Goal: Task Accomplishment & Management: Use online tool/utility

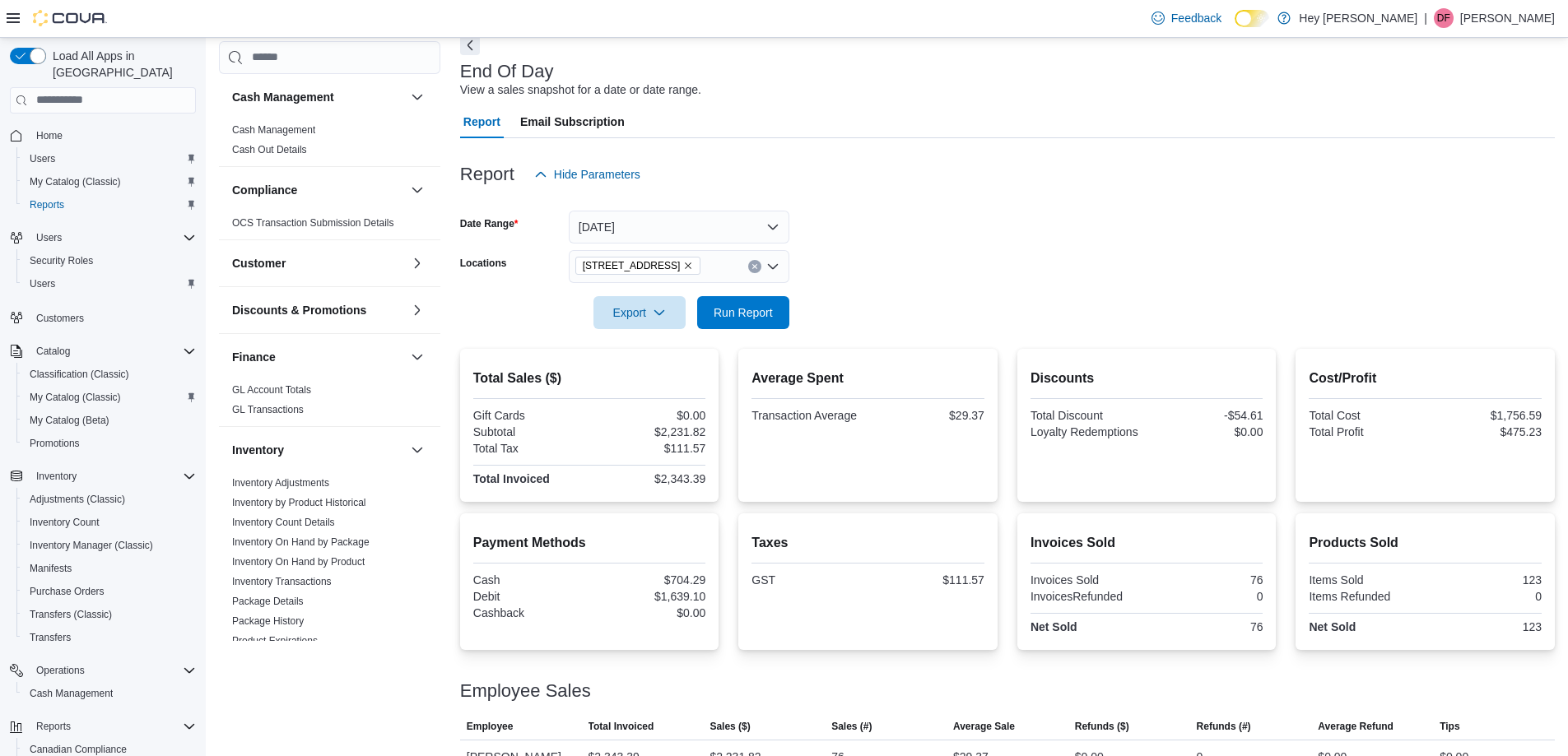
scroll to position [82, 0]
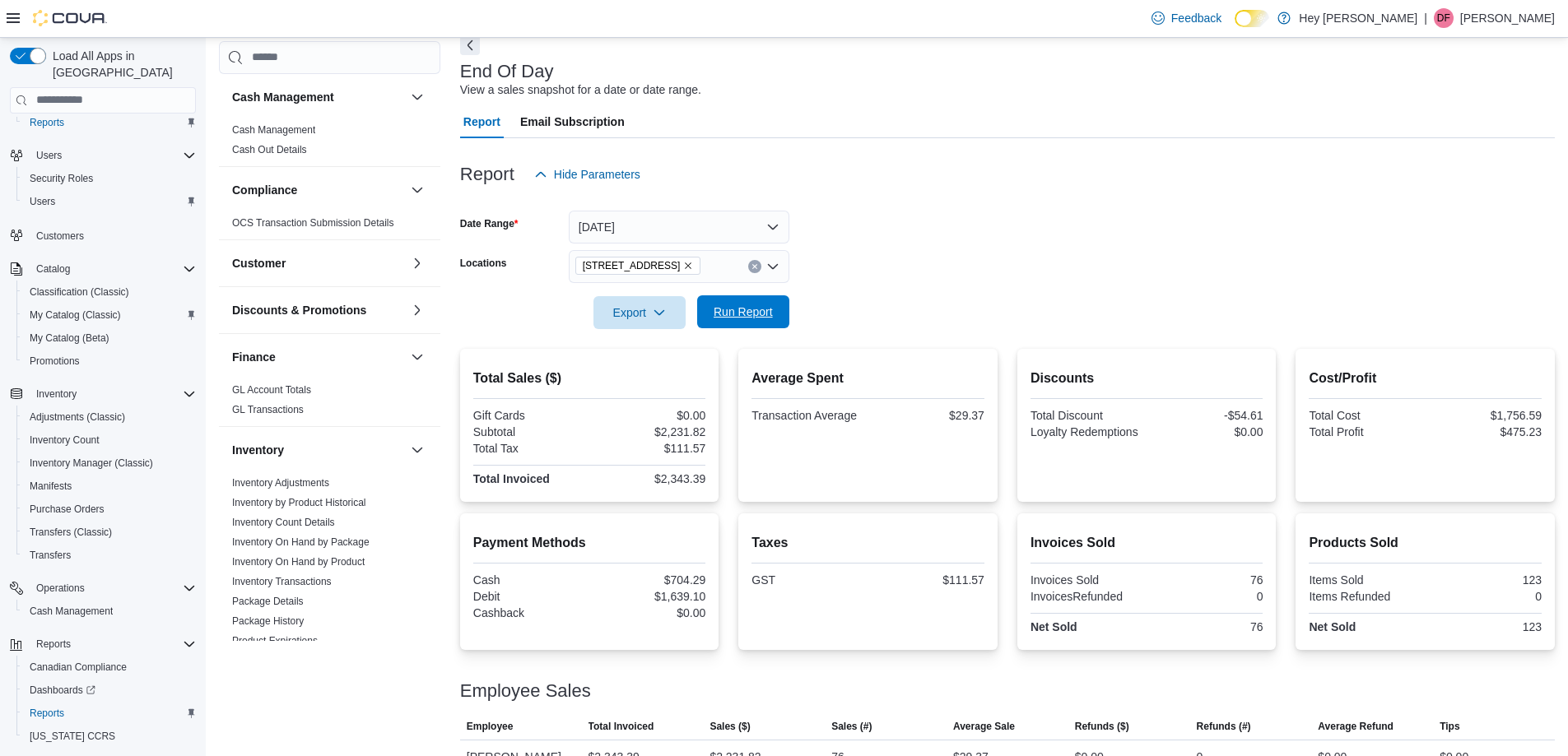
click at [741, 305] on span "Run Report" at bounding box center [743, 312] width 59 height 17
click at [725, 326] on span "Run Report" at bounding box center [743, 312] width 73 height 33
click at [715, 306] on span "Run Report" at bounding box center [743, 312] width 59 height 17
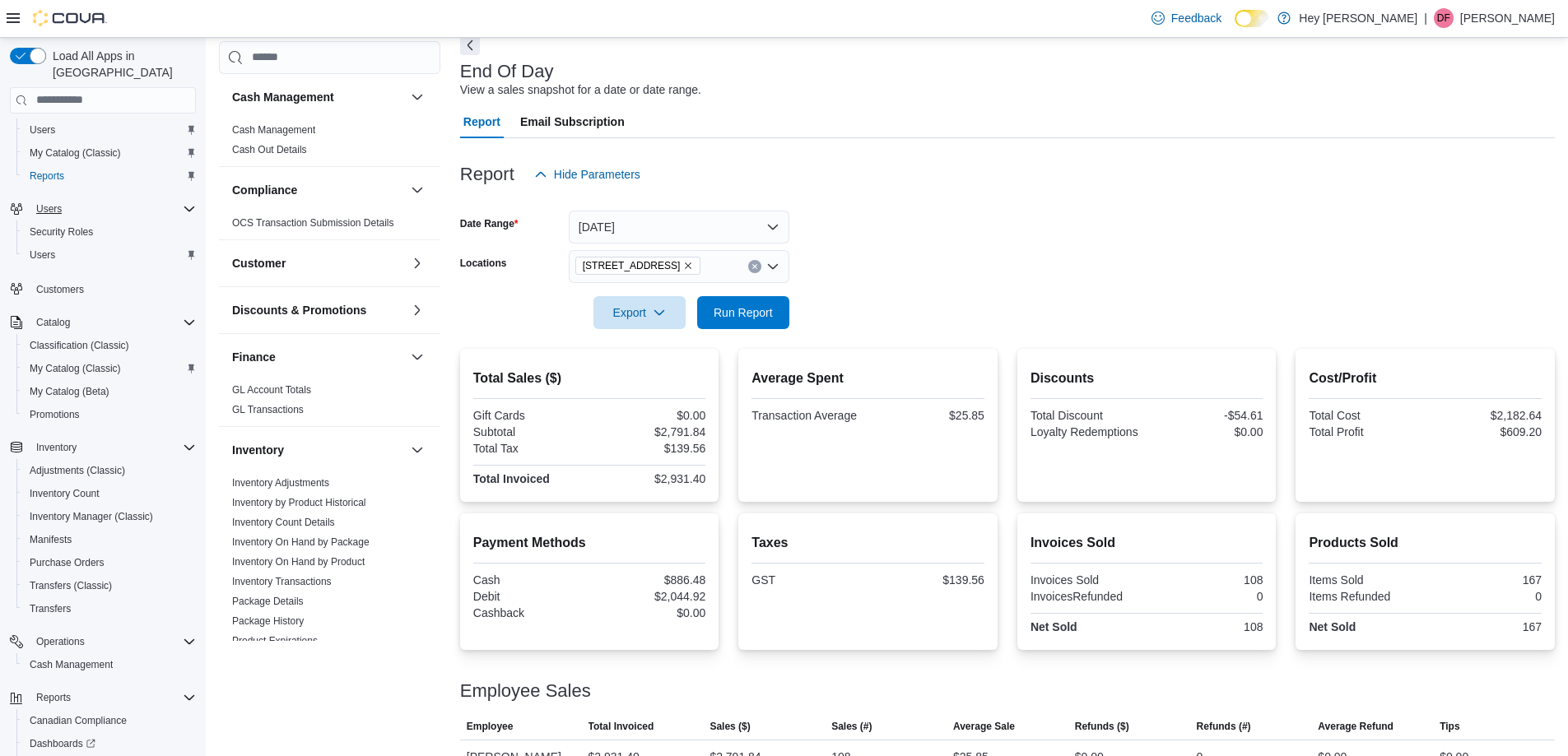
scroll to position [0, 0]
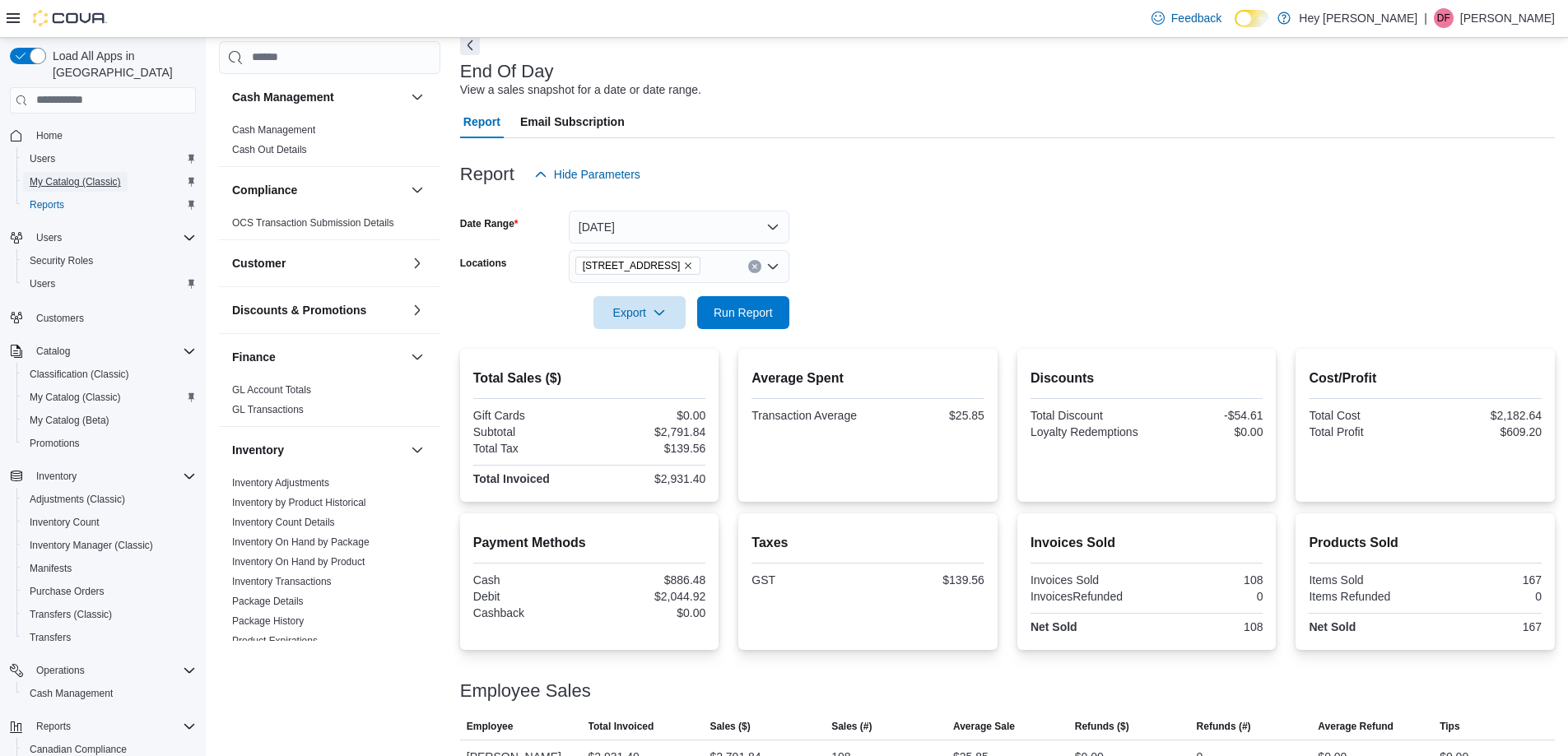
click at [72, 176] on span "My Catalog (Classic)" at bounding box center [75, 181] width 91 height 13
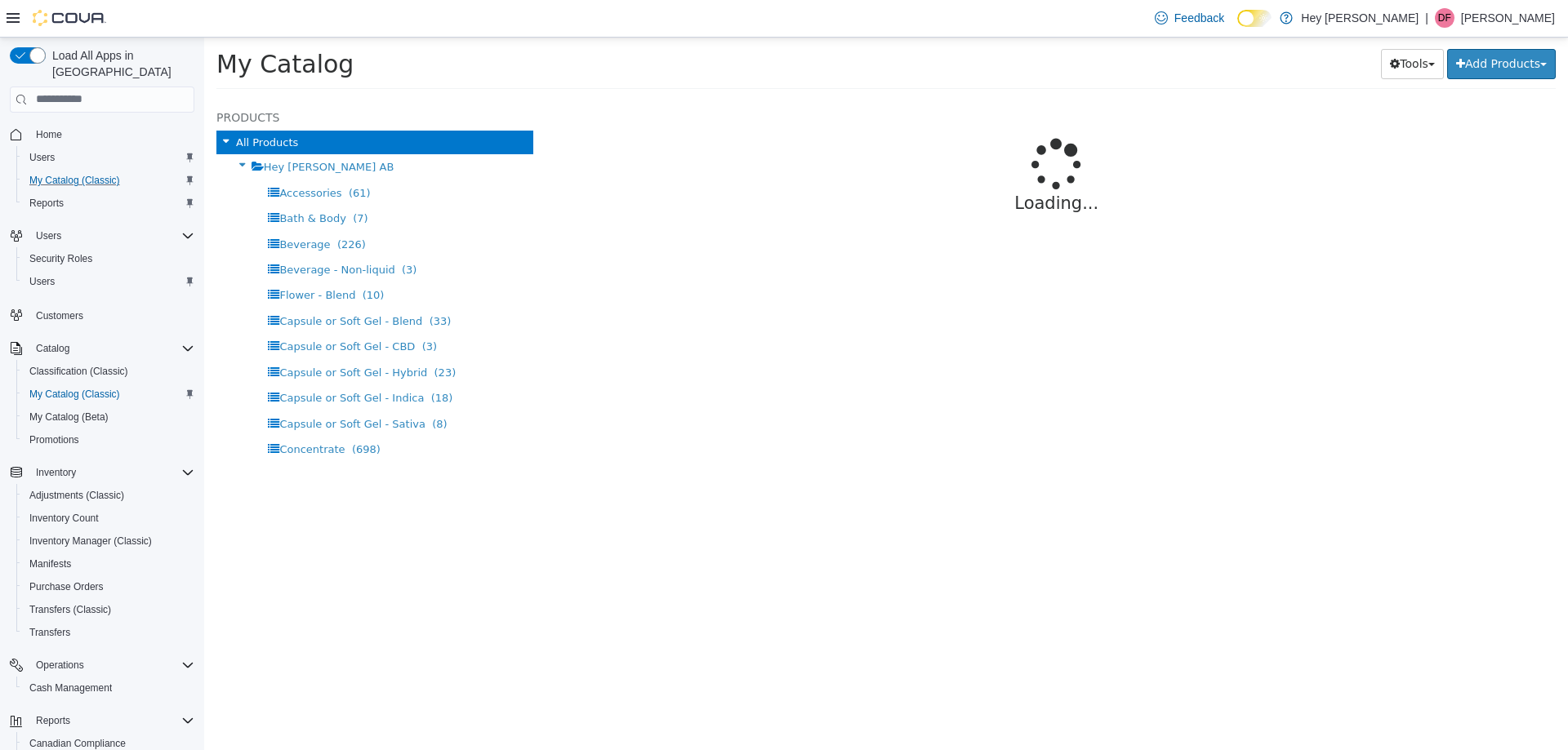
select select "**********"
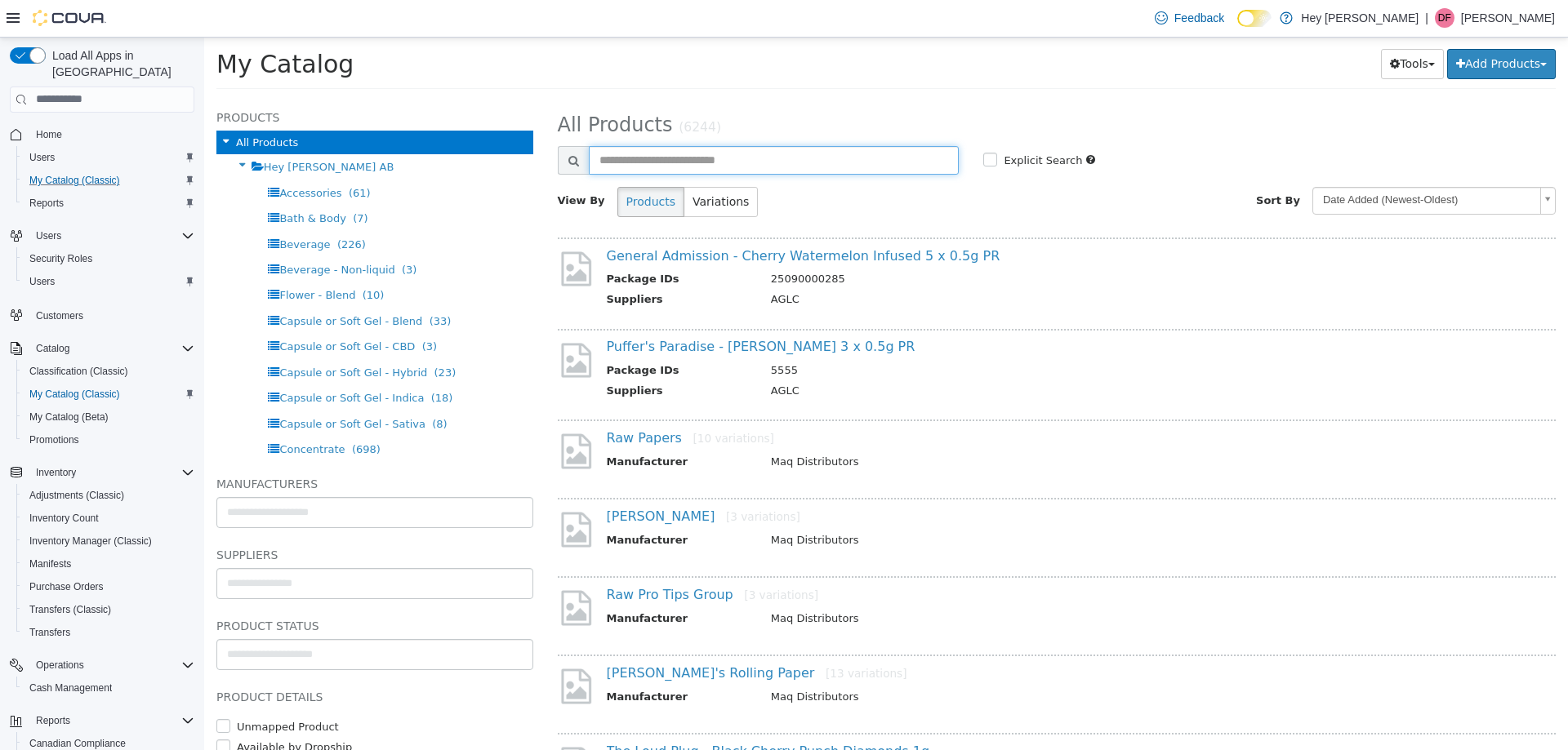
click at [643, 160] on input "text" at bounding box center [773, 159] width 371 height 28
type input "*"
type input "**********"
select select "**********"
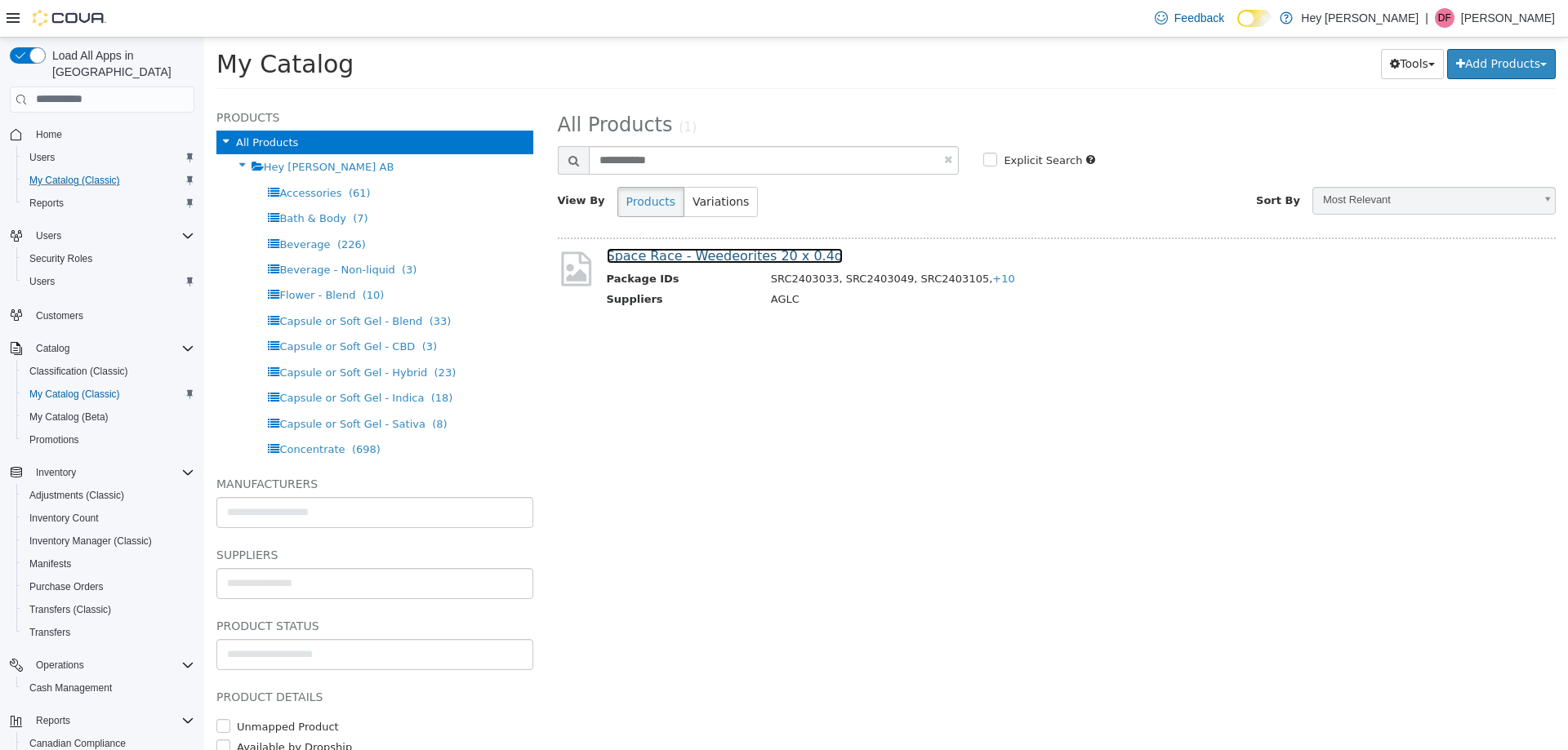
click at [747, 258] on link "Space Race - Weedeorites 20 x 0.4g" at bounding box center [725, 255] width 236 height 16
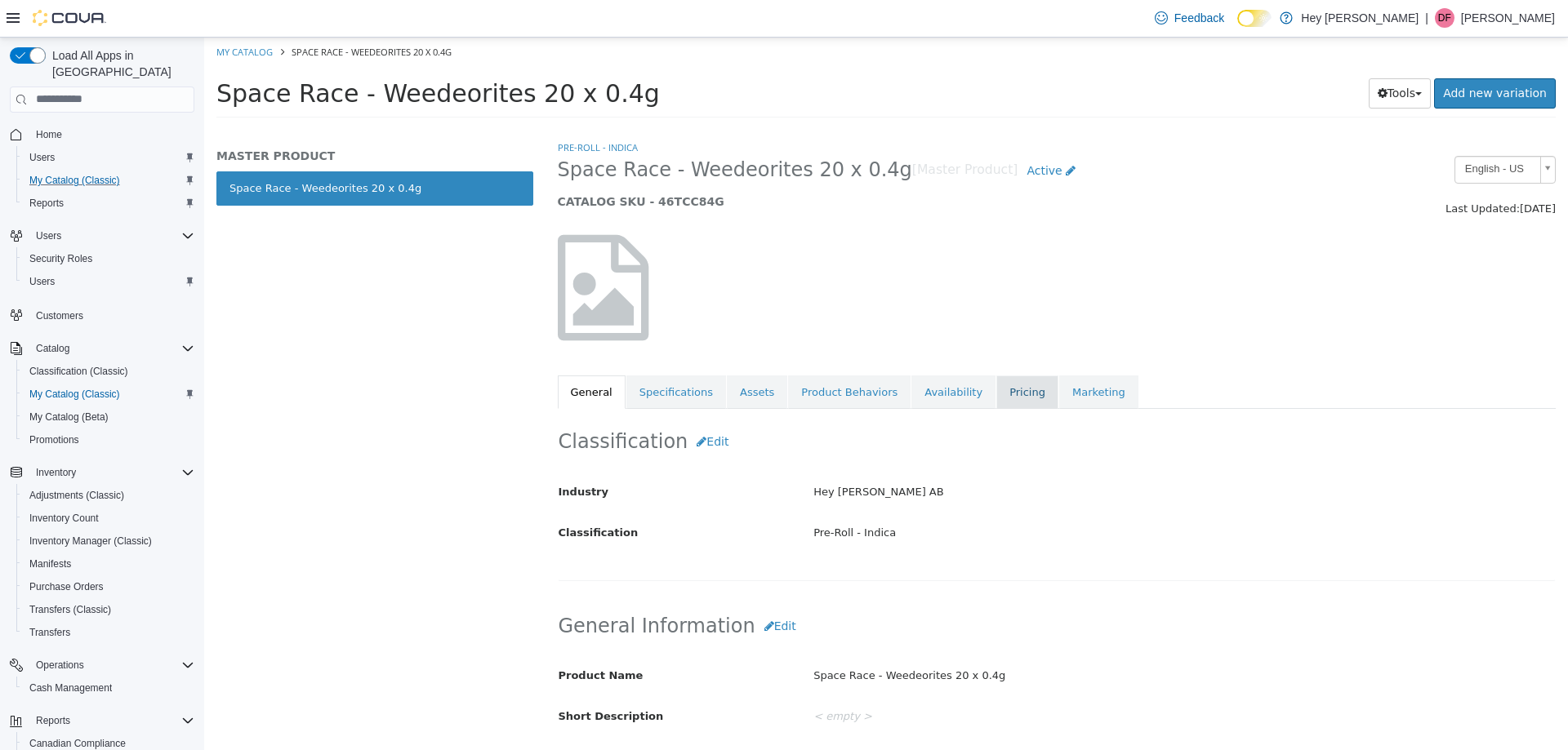
click at [996, 377] on link "Pricing" at bounding box center [1027, 391] width 62 height 34
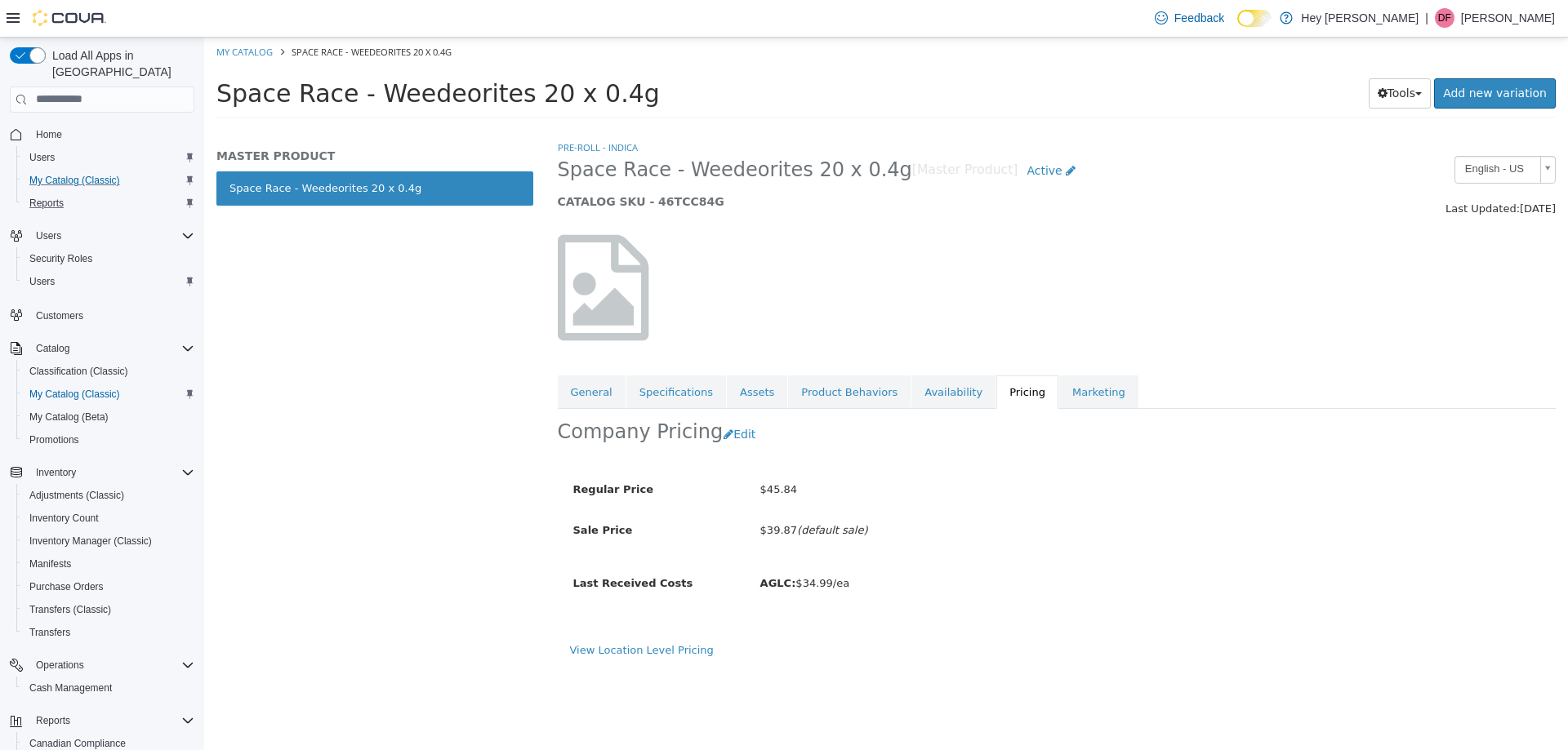
click at [100, 194] on div "Reports" at bounding box center [109, 203] width 171 height 19
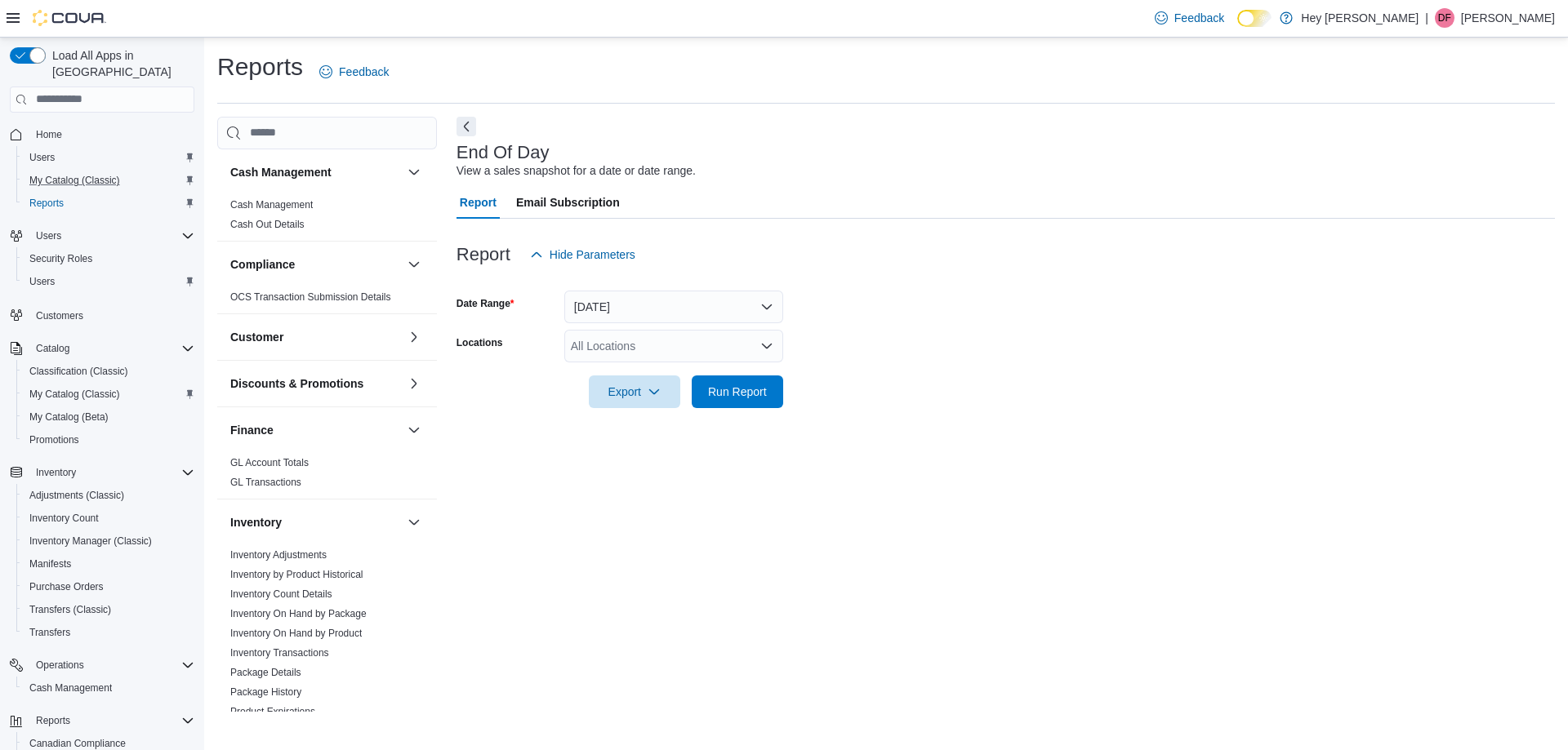
click at [613, 346] on div "All Locations" at bounding box center [673, 346] width 219 height 33
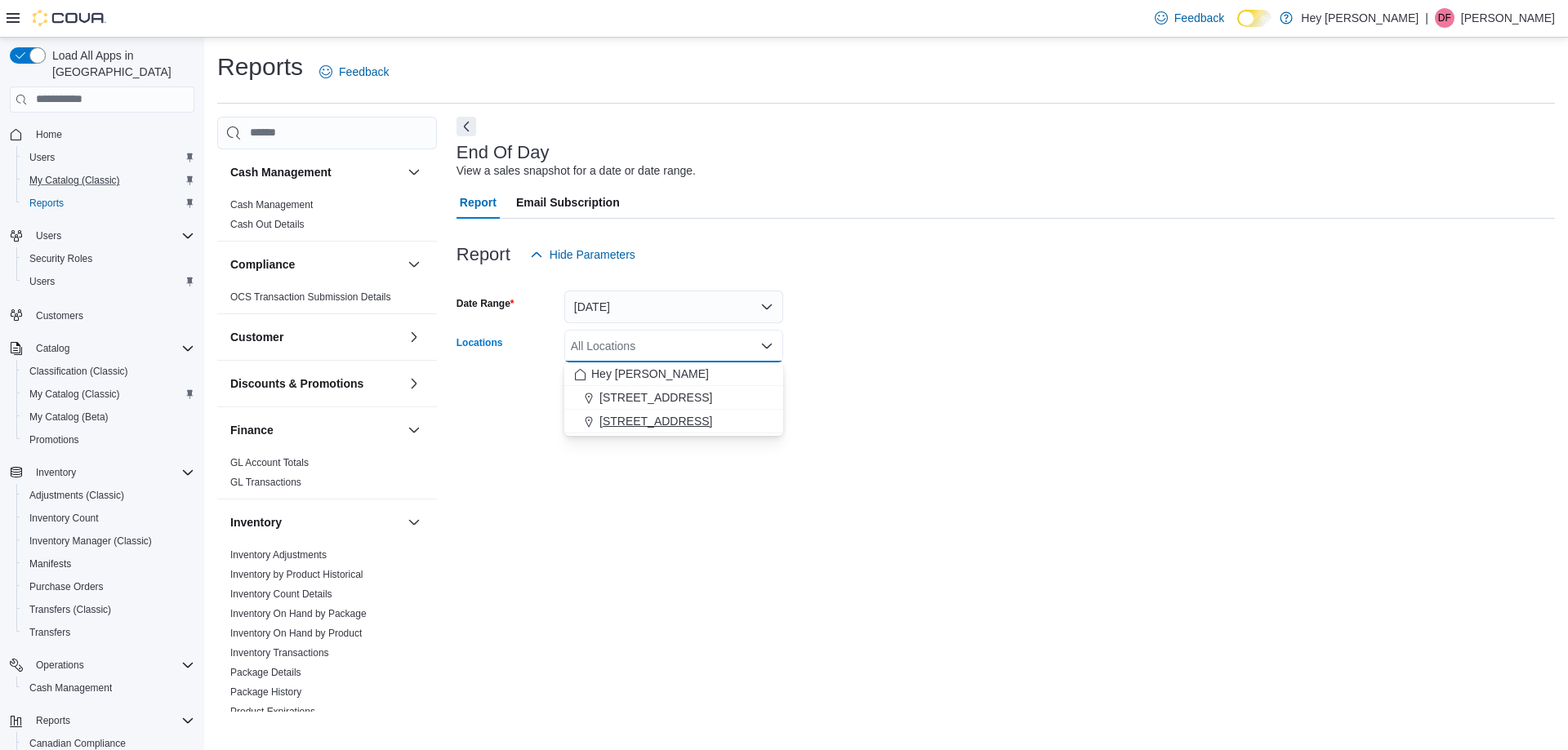
click at [712, 423] on span "[STREET_ADDRESS]" at bounding box center [656, 421] width 113 height 17
drag, startPoint x: 832, startPoint y: 383, endPoint x: 794, endPoint y: 384, distance: 38.0
click at [831, 383] on form "Date Range [DATE] Locations [STREET_ADDRESS] Combo box. Selected. [STREET_ADDRE…" at bounding box center [1005, 339] width 1098 height 137
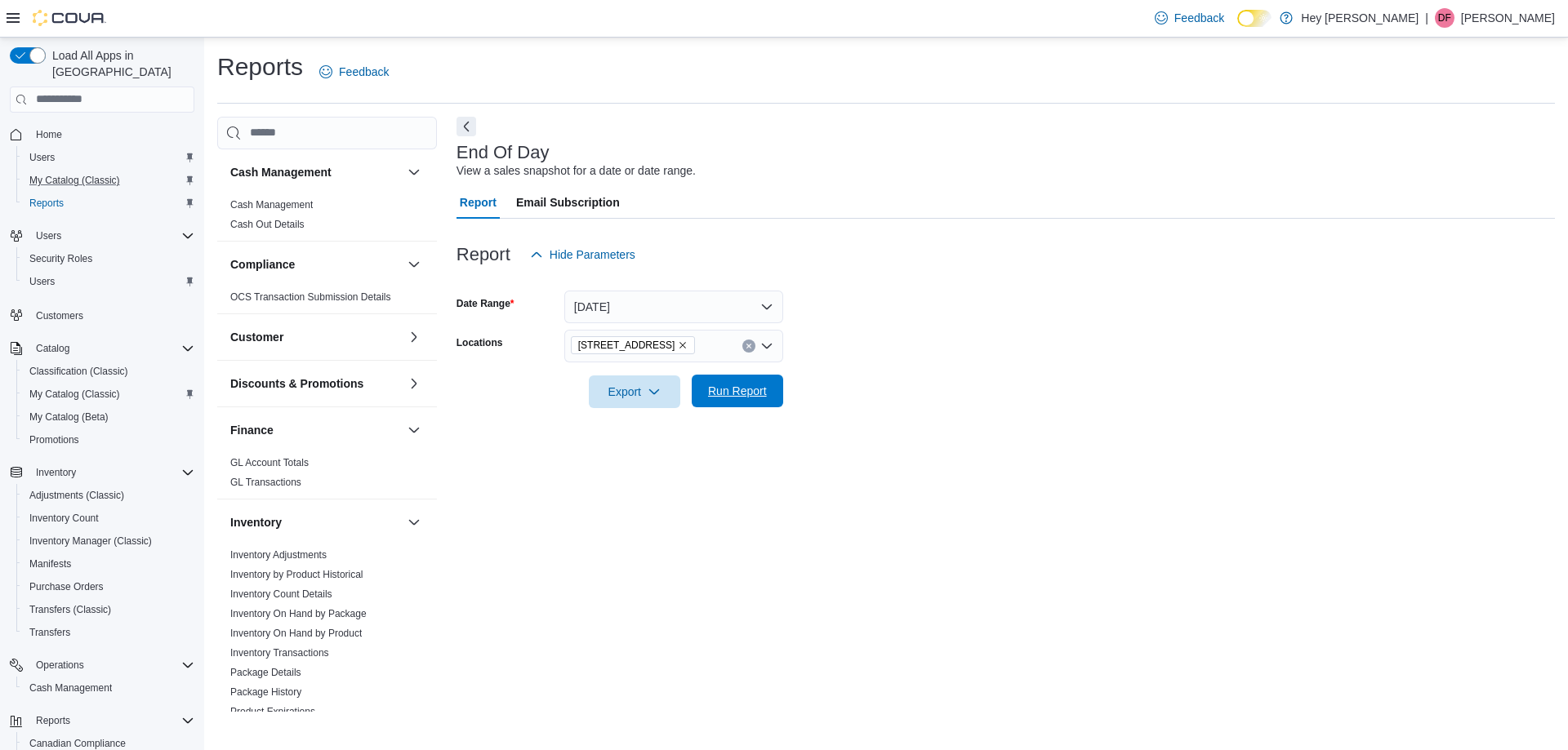
click at [755, 392] on span "Run Report" at bounding box center [737, 391] width 58 height 17
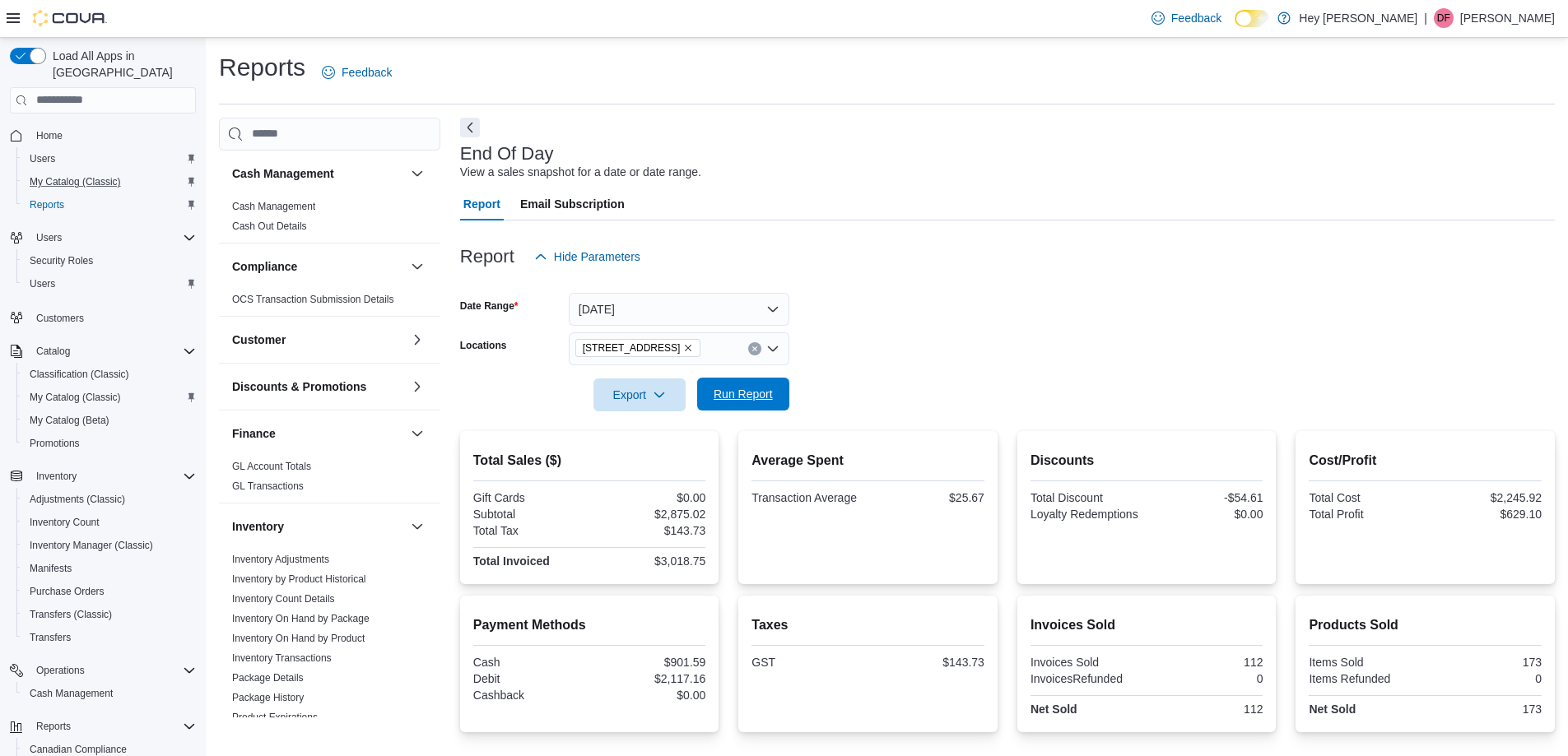
click at [757, 396] on span "Run Report" at bounding box center [743, 394] width 59 height 17
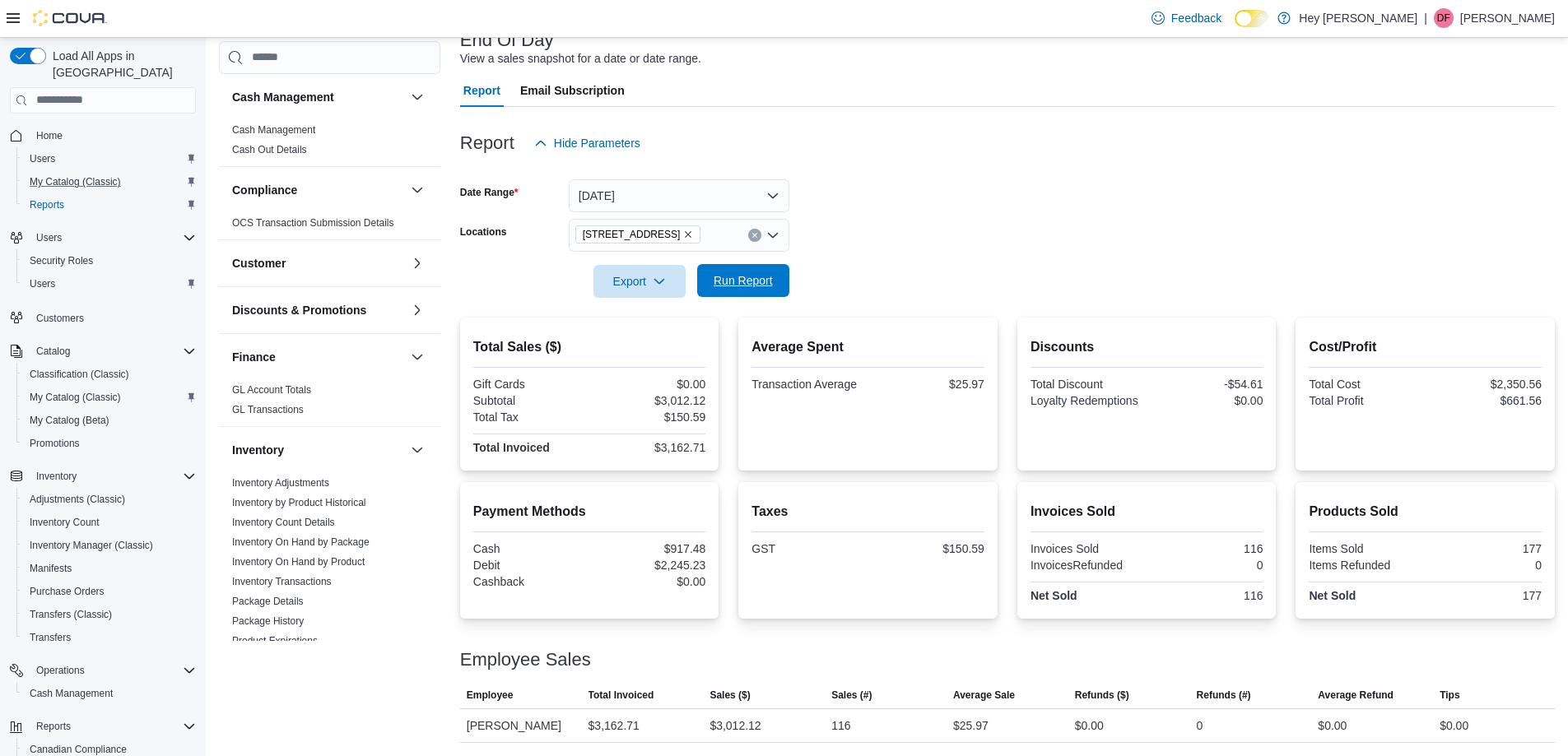
click at [734, 275] on span "Run Report" at bounding box center [743, 280] width 59 height 17
click at [718, 278] on span "Run Report" at bounding box center [743, 280] width 59 height 17
click at [783, 287] on button "Run Report" at bounding box center [743, 280] width 92 height 33
click at [777, 275] on span "Run Report" at bounding box center [743, 280] width 73 height 33
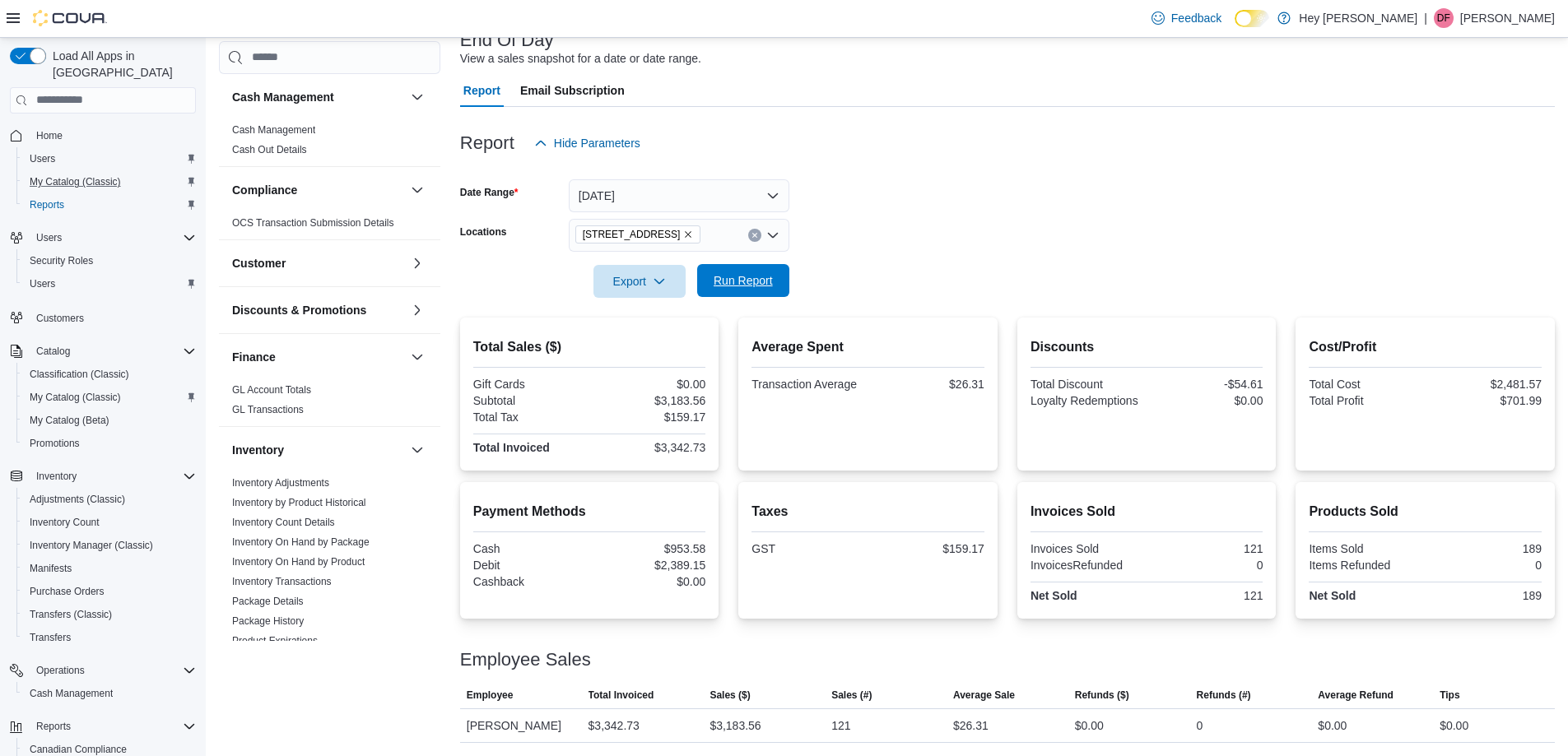
click at [777, 275] on span "Run Report" at bounding box center [743, 280] width 73 height 33
drag, startPoint x: 756, startPoint y: 239, endPoint x: 923, endPoint y: 237, distance: 167.0
click at [757, 239] on button "Clear input" at bounding box center [754, 234] width 13 height 13
click at [923, 236] on form "Date Range [DATE] Locations All Locations Export Run Report" at bounding box center [1007, 228] width 1094 height 138
click at [781, 273] on button "Run Report" at bounding box center [743, 280] width 92 height 33
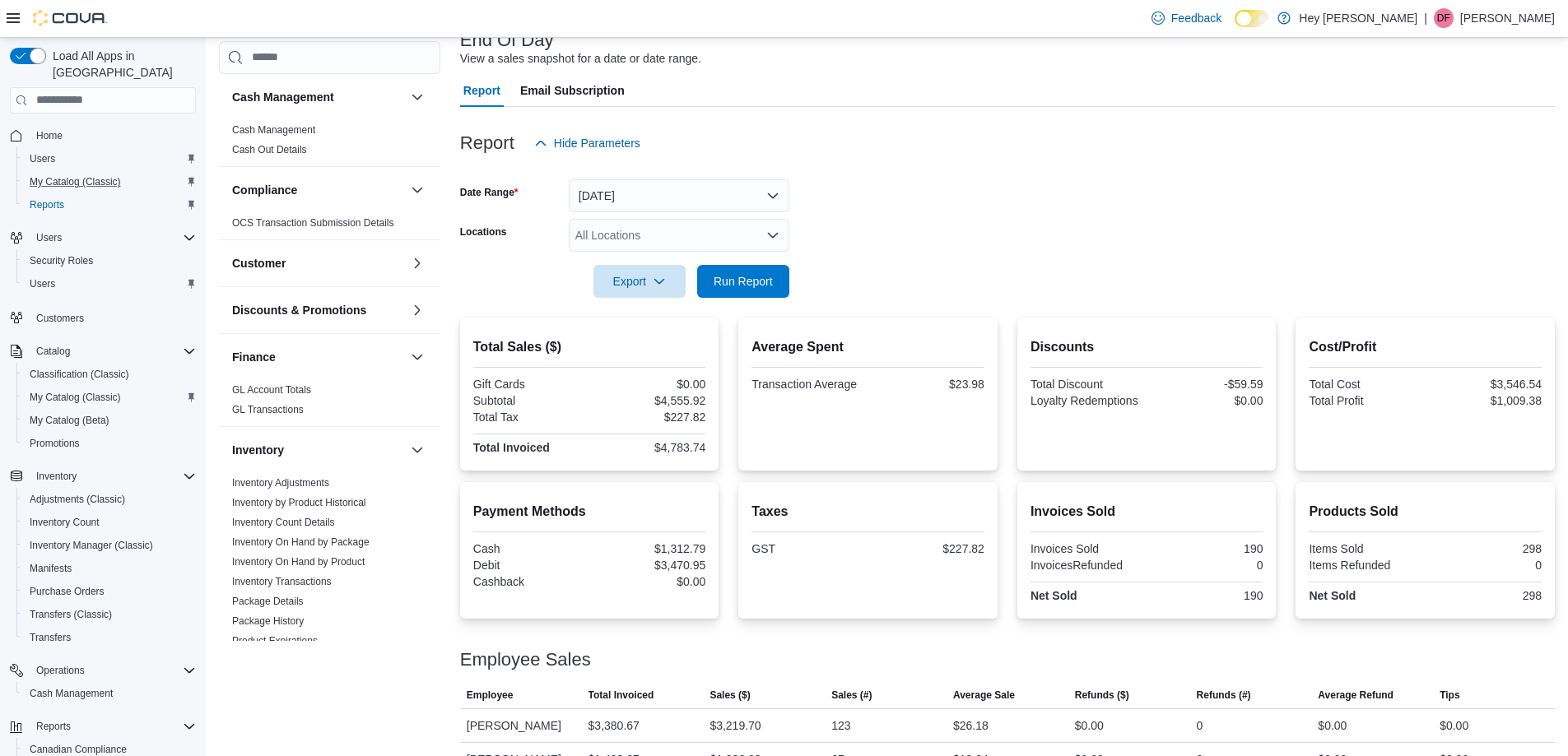
scroll to position [147, 0]
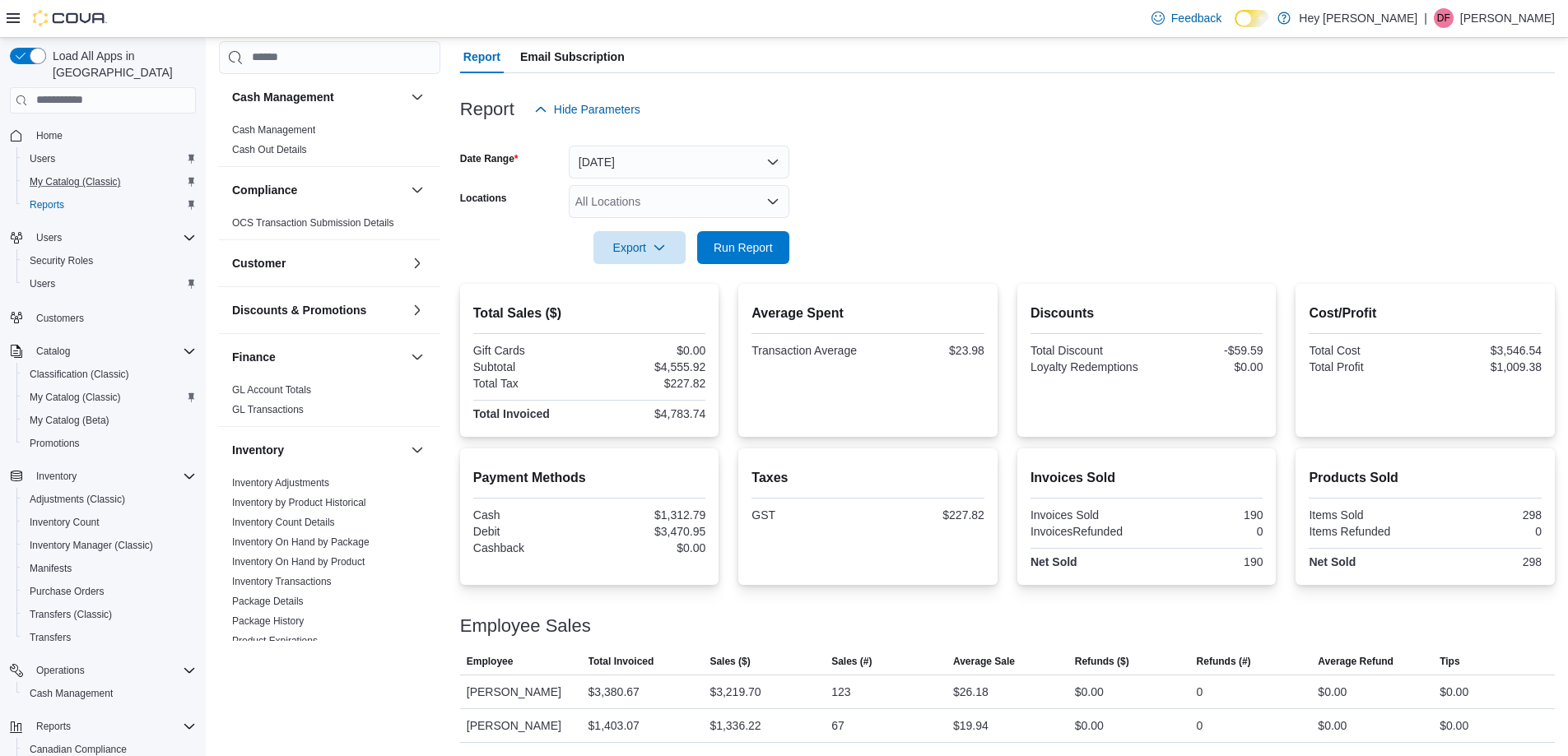
click at [674, 211] on div "All Locations" at bounding box center [679, 202] width 221 height 33
click at [679, 281] on span "[STREET_ADDRESS]" at bounding box center [661, 277] width 114 height 17
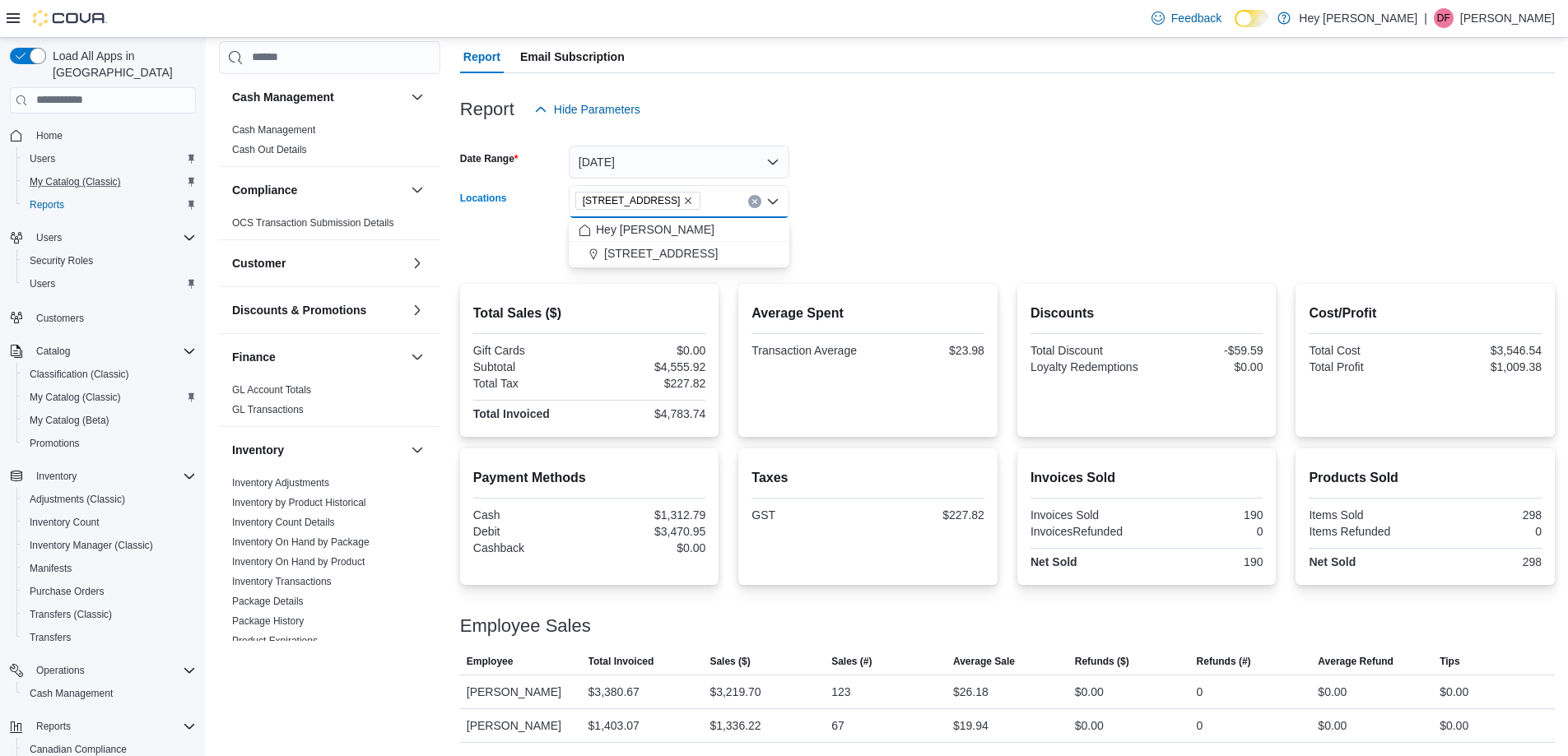
click at [805, 263] on form "Date Range [DATE] Locations [STREET_ADDRESS] Combo box. Selected. [STREET_ADDRE…" at bounding box center [1007, 194] width 1094 height 138
click at [756, 246] on span "Run Report" at bounding box center [743, 246] width 59 height 17
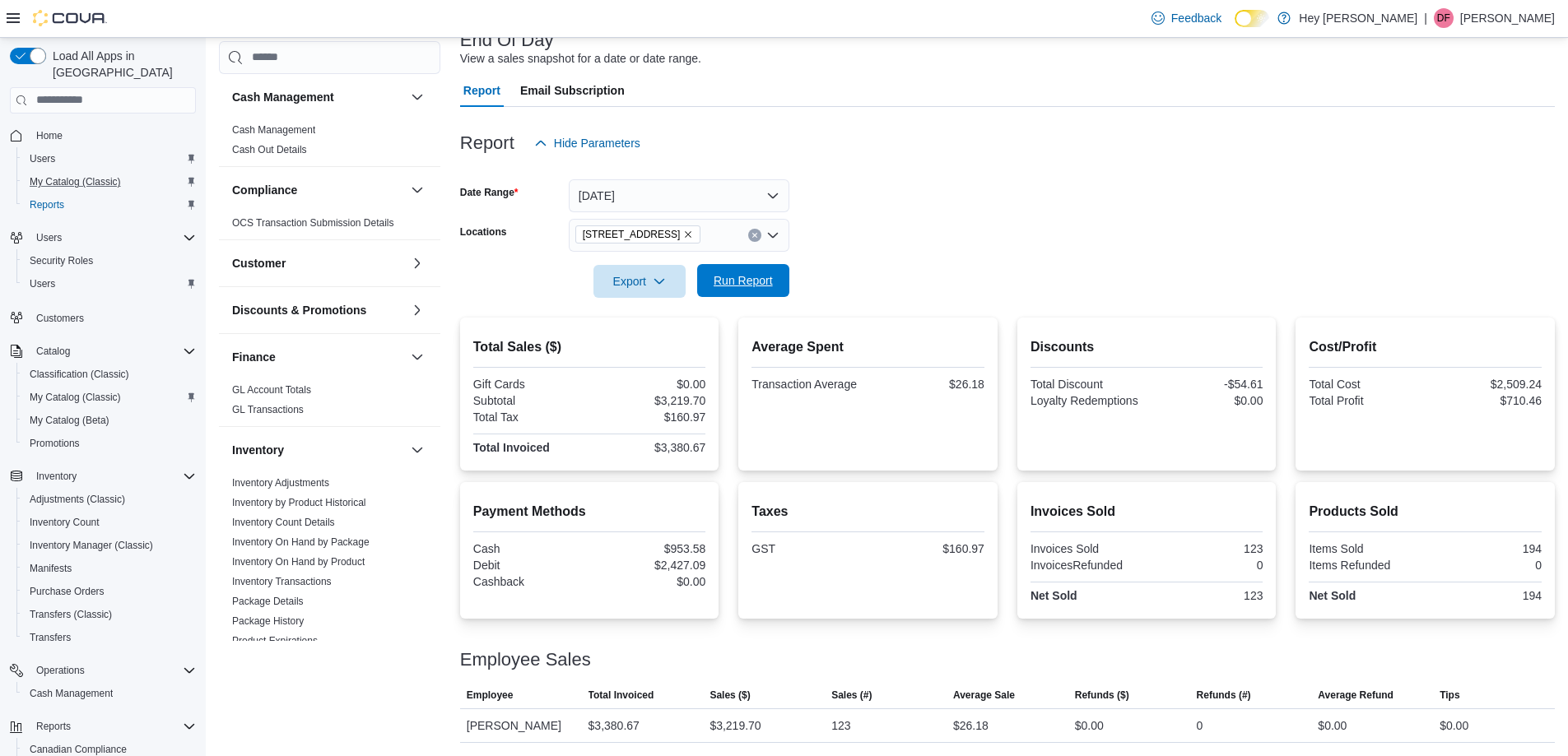
scroll to position [114, 0]
click at [740, 289] on span "Run Report" at bounding box center [743, 280] width 73 height 33
click at [758, 286] on span "Run Report" at bounding box center [743, 280] width 59 height 17
click at [758, 233] on button "Clear input" at bounding box center [754, 234] width 13 height 13
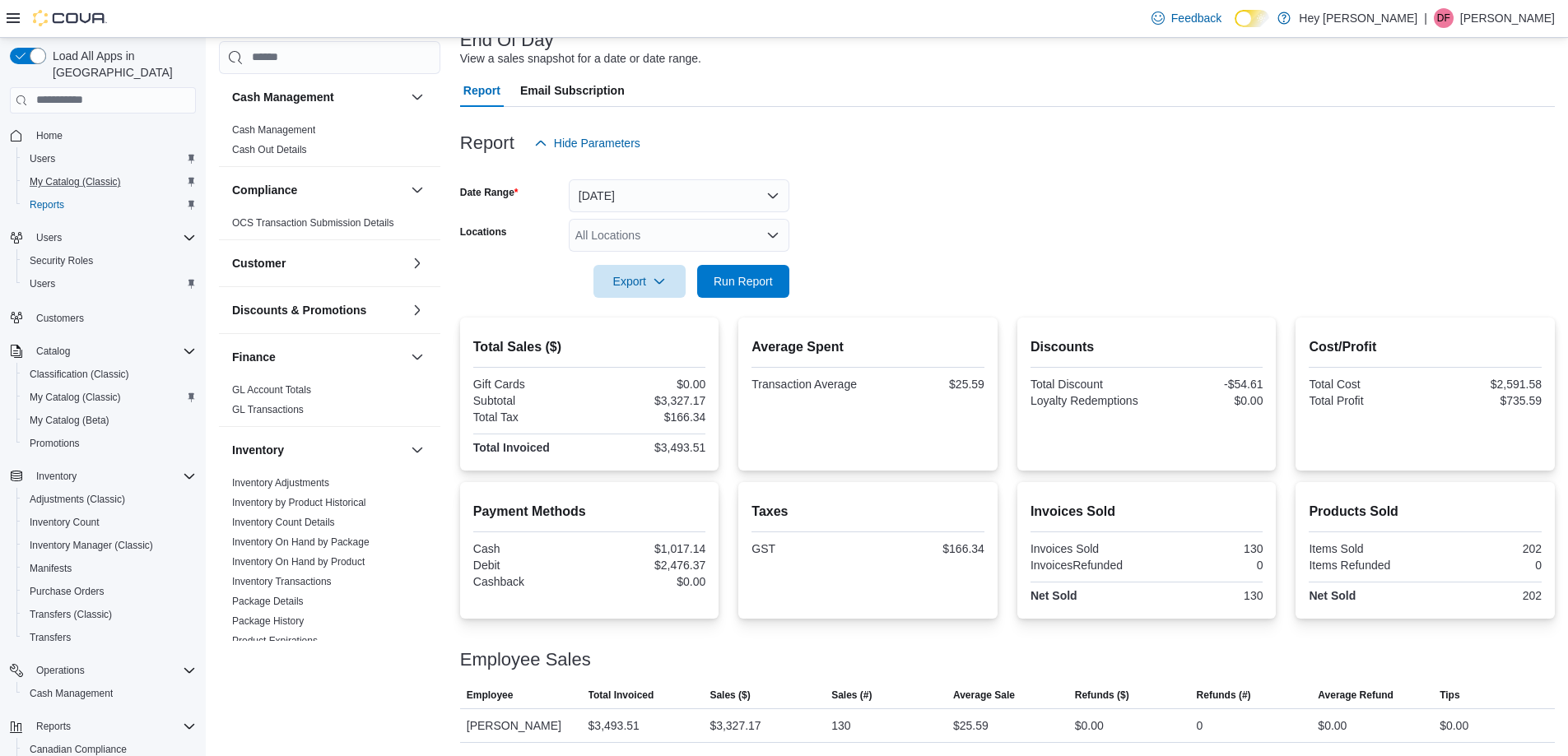
click at [904, 267] on form "Date Range [DATE] Locations All Locations Export Run Report" at bounding box center [1007, 228] width 1094 height 138
click at [769, 270] on span "Run Report" at bounding box center [743, 280] width 73 height 33
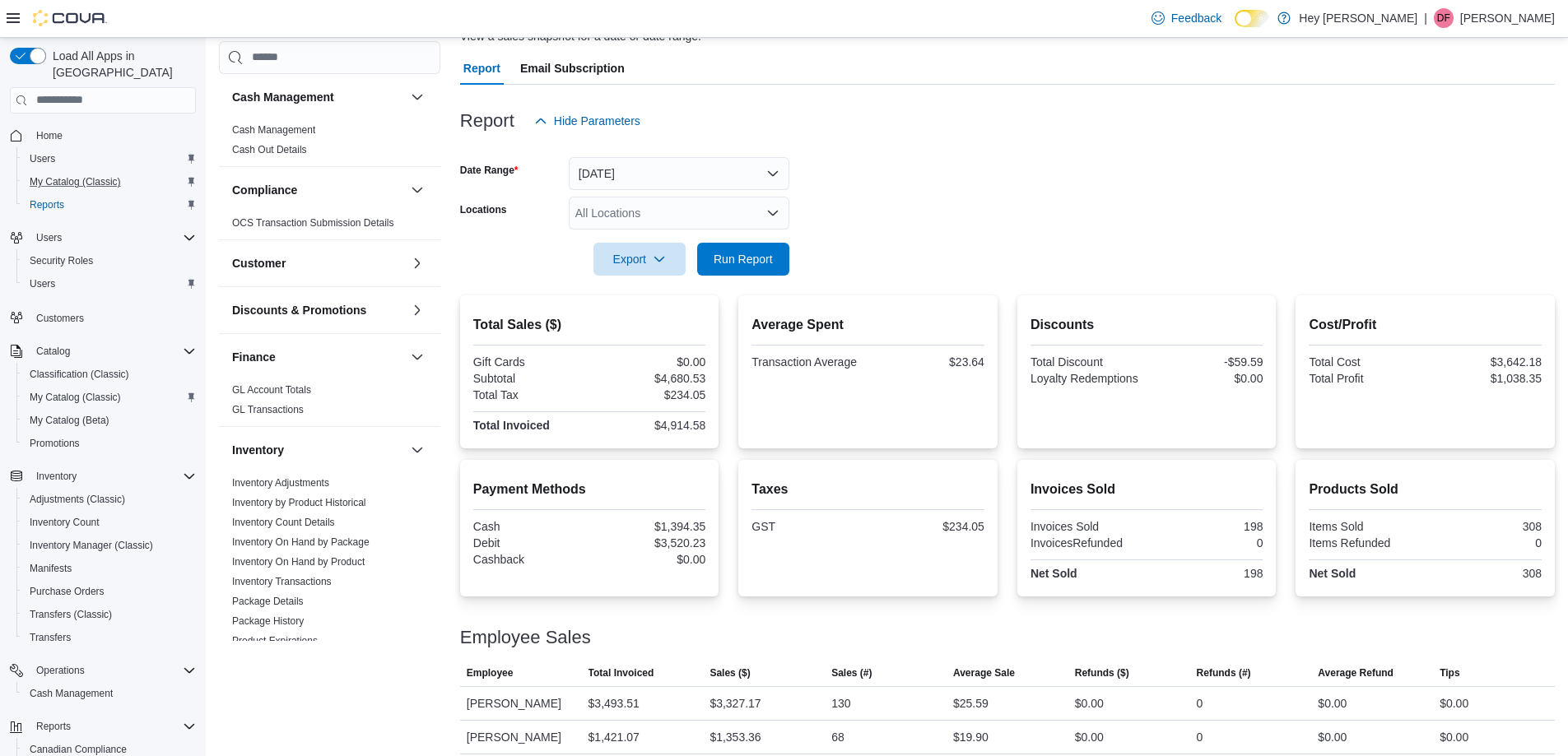
scroll to position [147, 0]
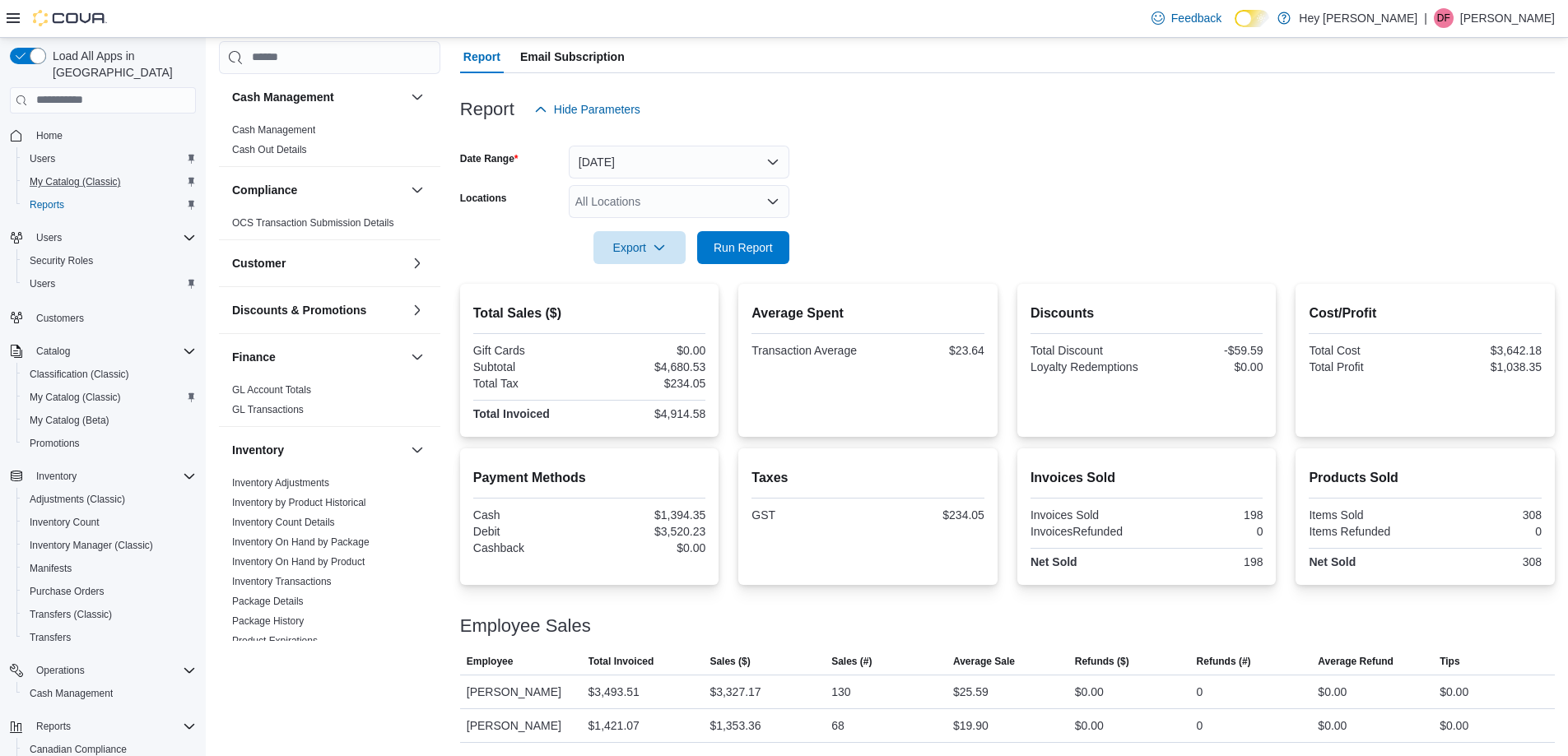
click at [706, 211] on div "All Locations" at bounding box center [679, 202] width 221 height 33
click at [718, 274] on span "[STREET_ADDRESS]" at bounding box center [661, 277] width 114 height 17
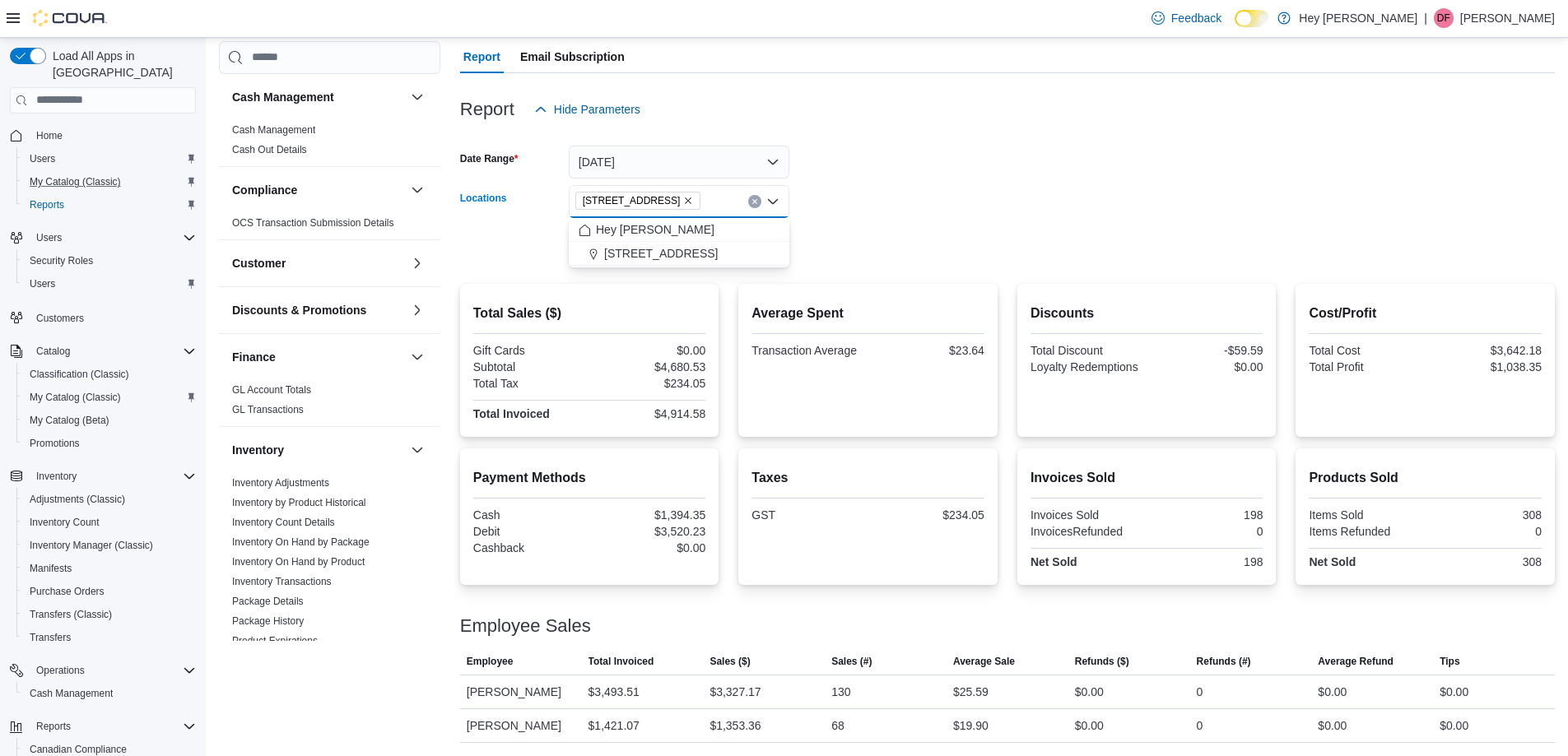
click at [993, 198] on form "Date Range [DATE] Locations [STREET_ADDRESS] Combo box. Selected. [STREET_ADDRE…" at bounding box center [1007, 194] width 1094 height 138
click at [781, 258] on button "Run Report" at bounding box center [743, 247] width 92 height 33
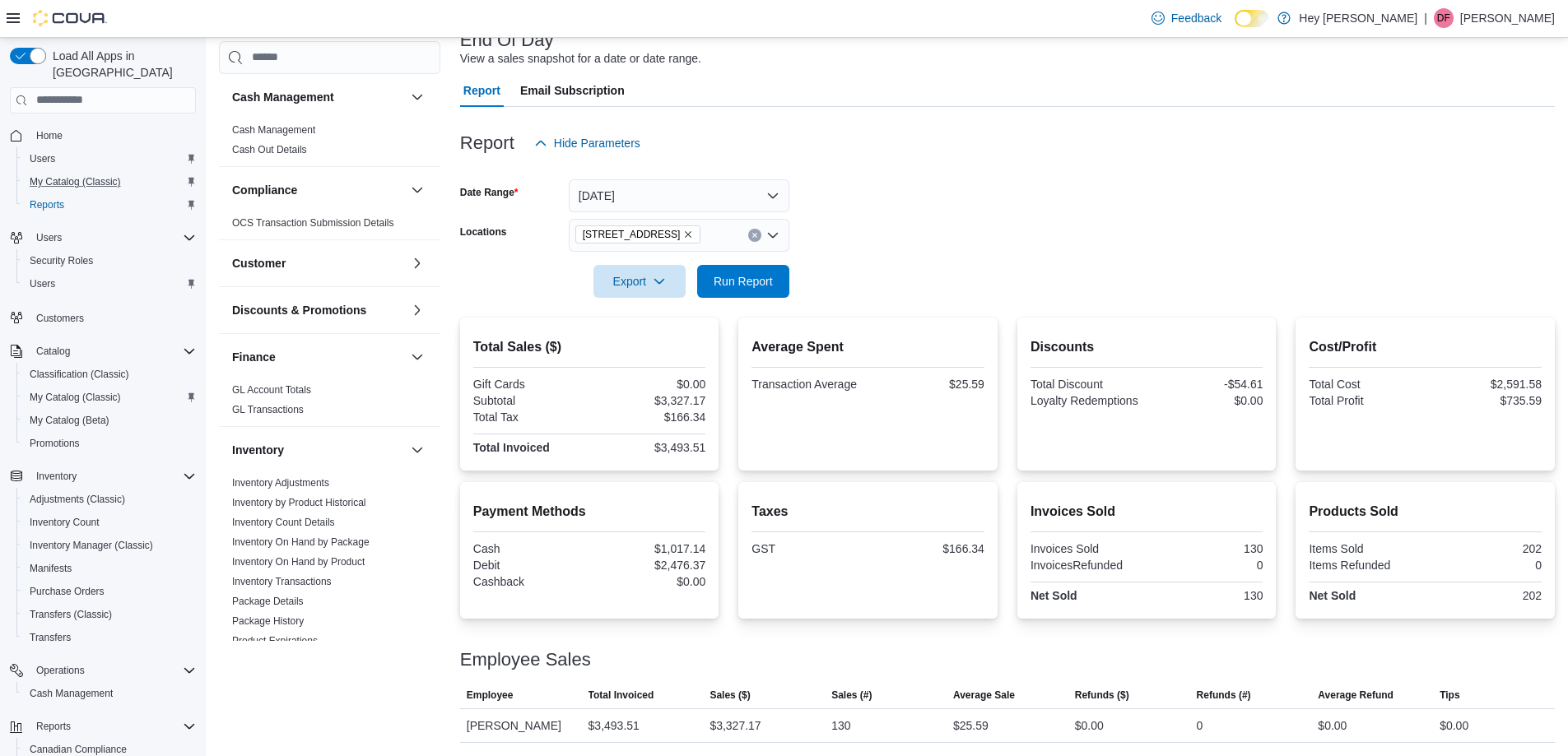
scroll to position [114, 0]
click at [735, 297] on span "Run Report" at bounding box center [743, 281] width 73 height 33
click at [749, 287] on span "Run Report" at bounding box center [743, 280] width 59 height 17
click at [745, 274] on span "Run Report" at bounding box center [743, 280] width 59 height 17
